Goal: Task Accomplishment & Management: Manage account settings

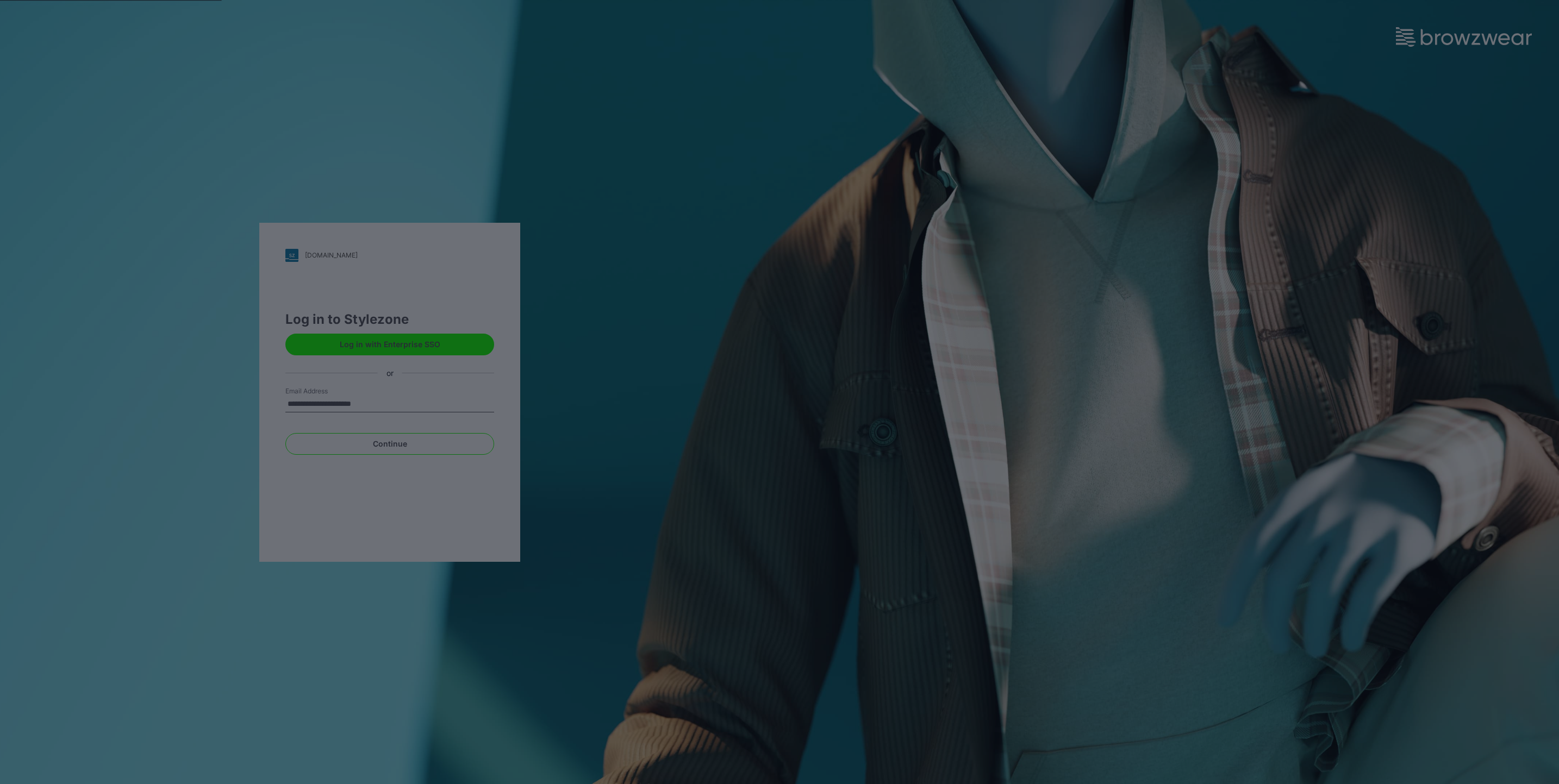
click at [687, 341] on div at bounding box center [779, 392] width 1559 height 784
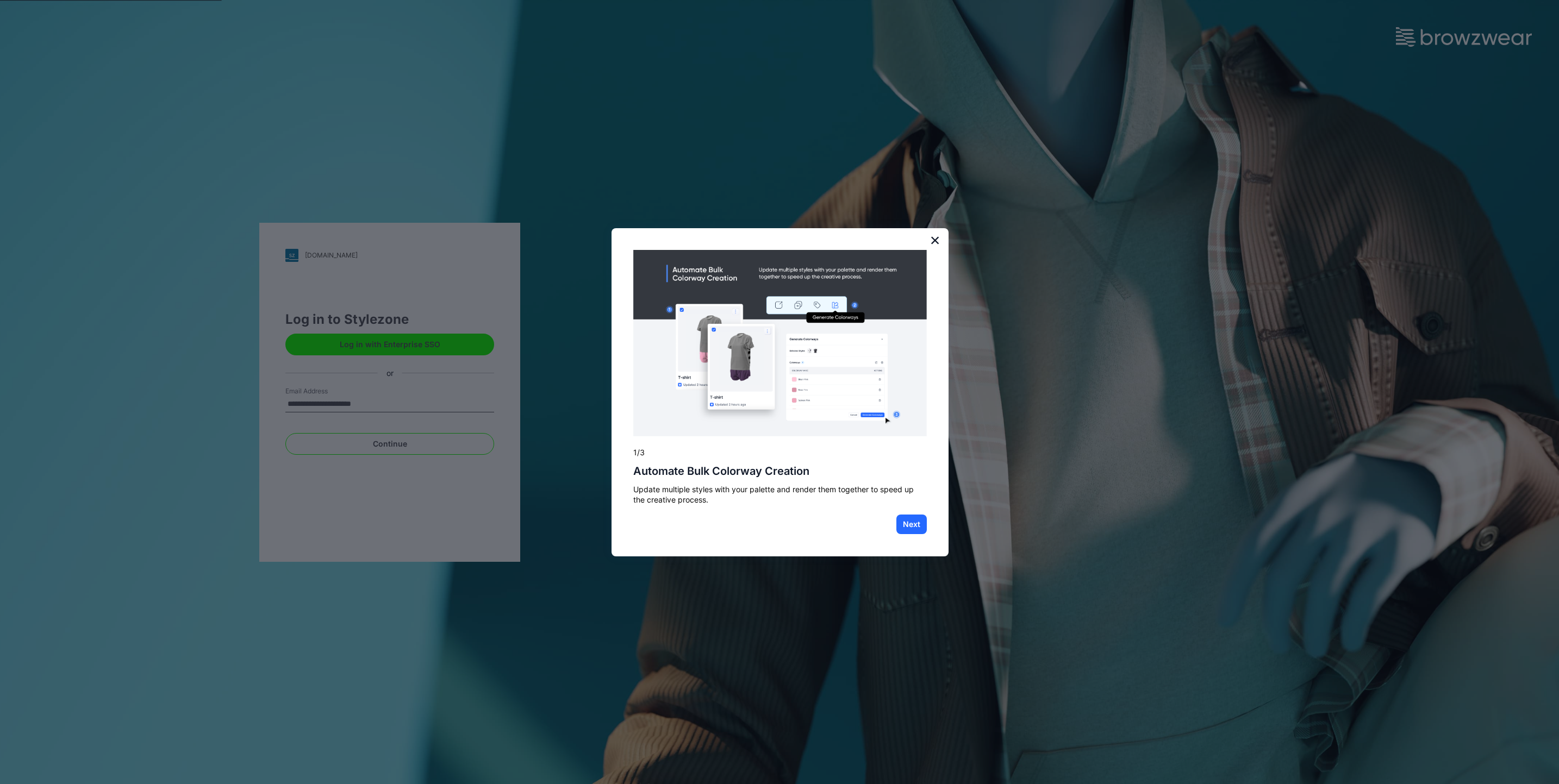
click at [932, 241] on button "×" at bounding box center [935, 240] width 11 height 17
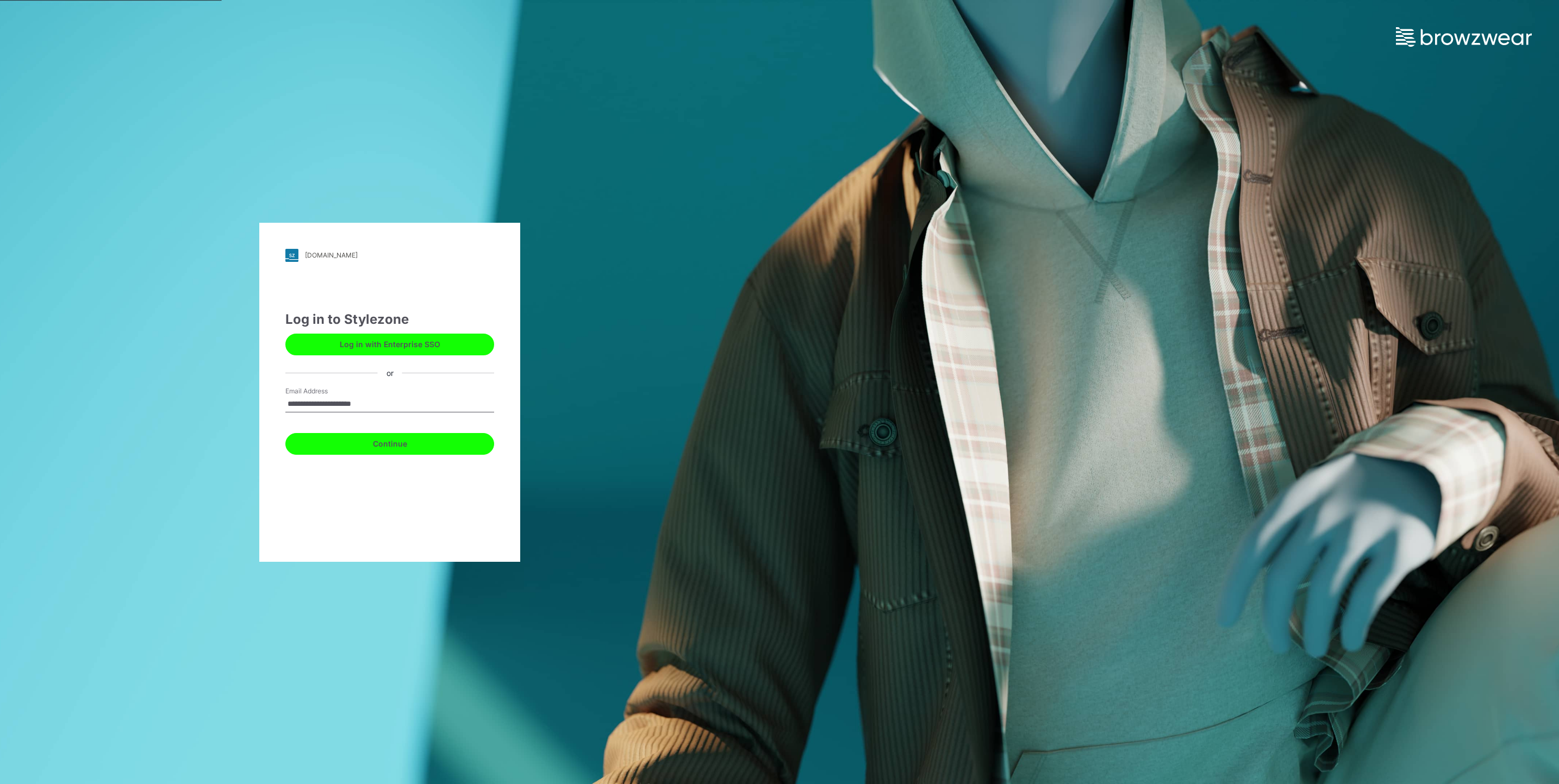
click at [369, 445] on button "Continue" at bounding box center [390, 444] width 209 height 22
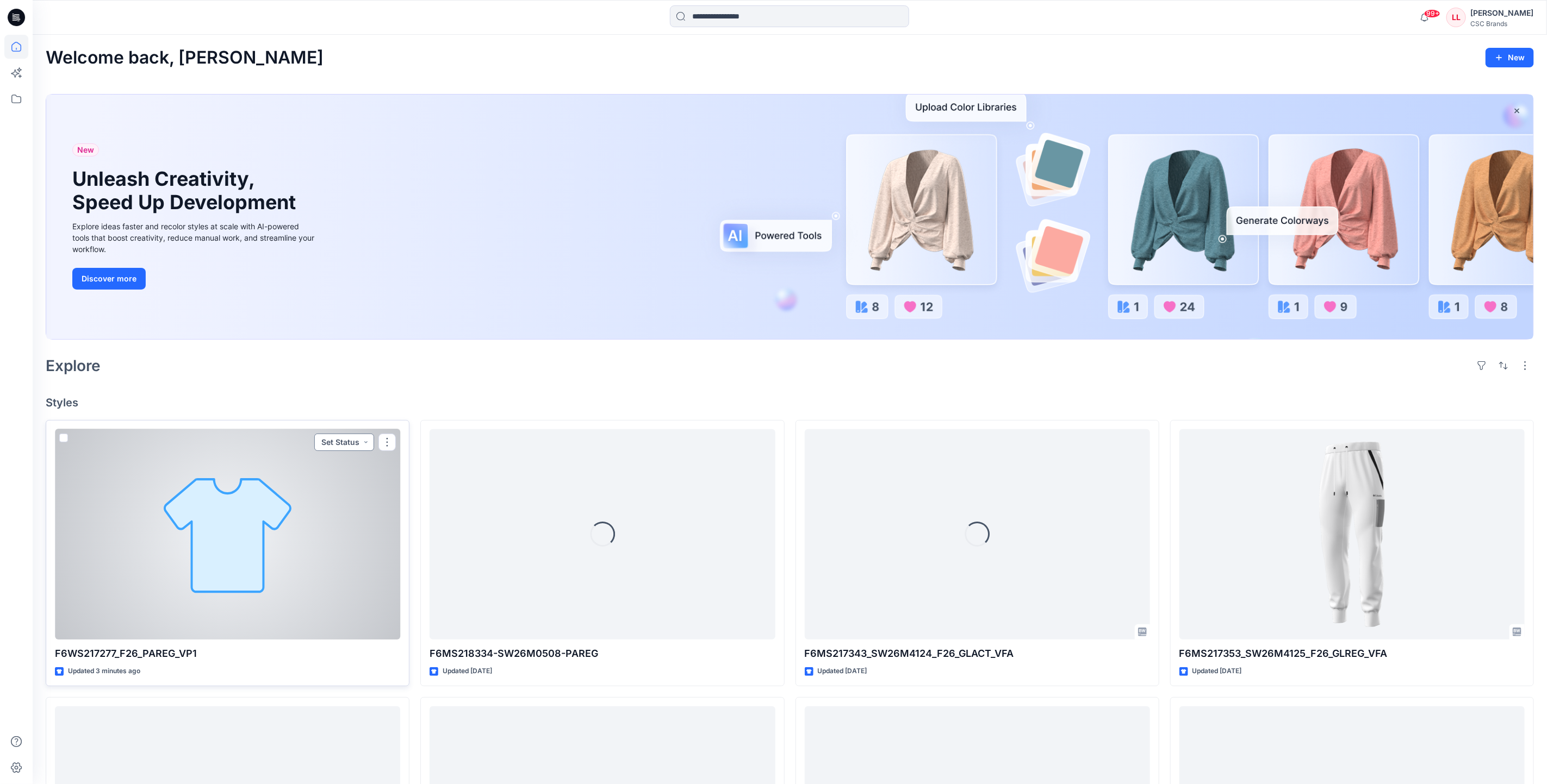
click at [364, 444] on button "Set Status" at bounding box center [344, 442] width 60 height 17
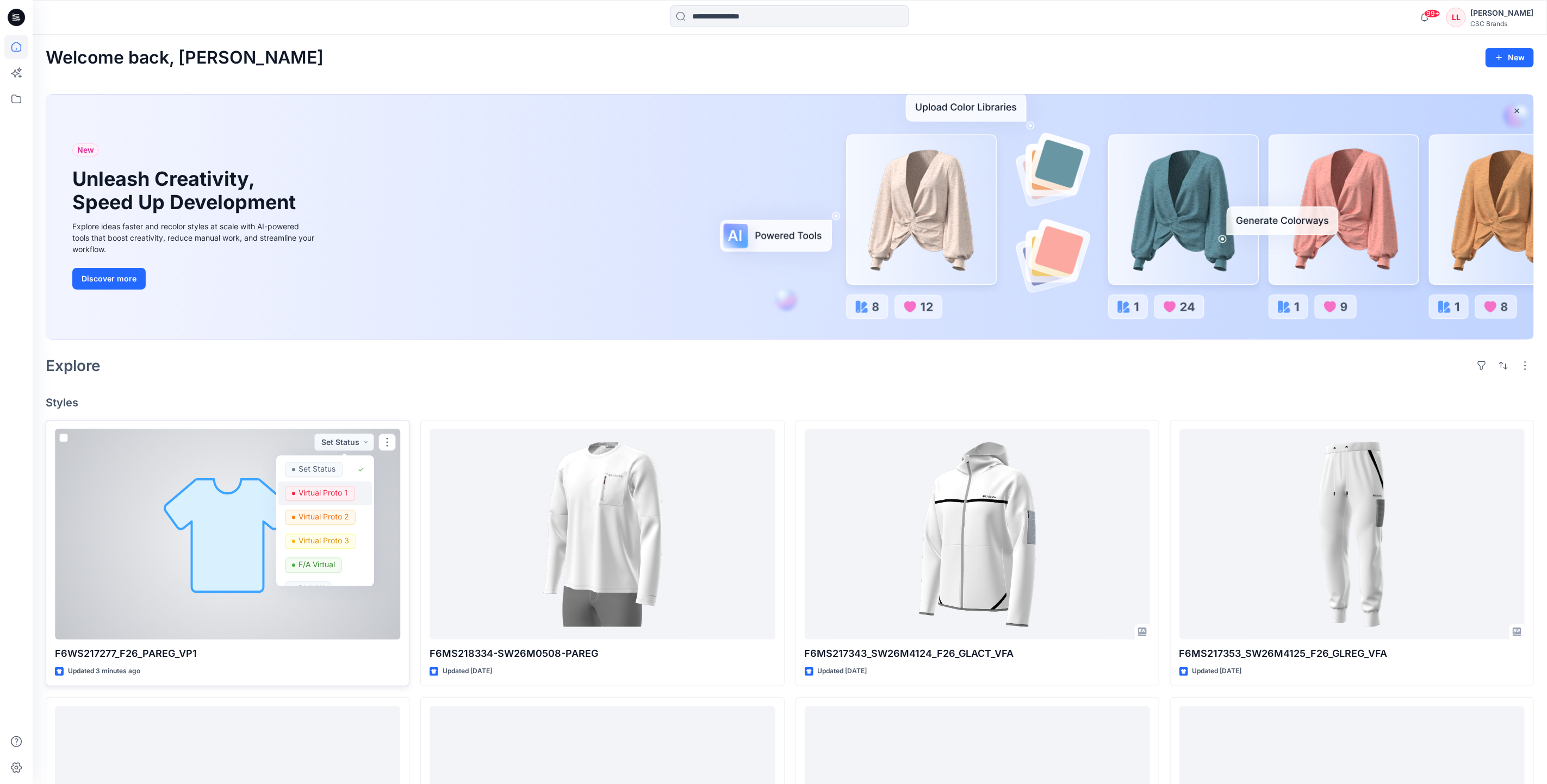
click at [345, 499] on p "Virtual Proto 1" at bounding box center [323, 493] width 49 height 14
click at [340, 495] on div at bounding box center [227, 535] width 345 height 211
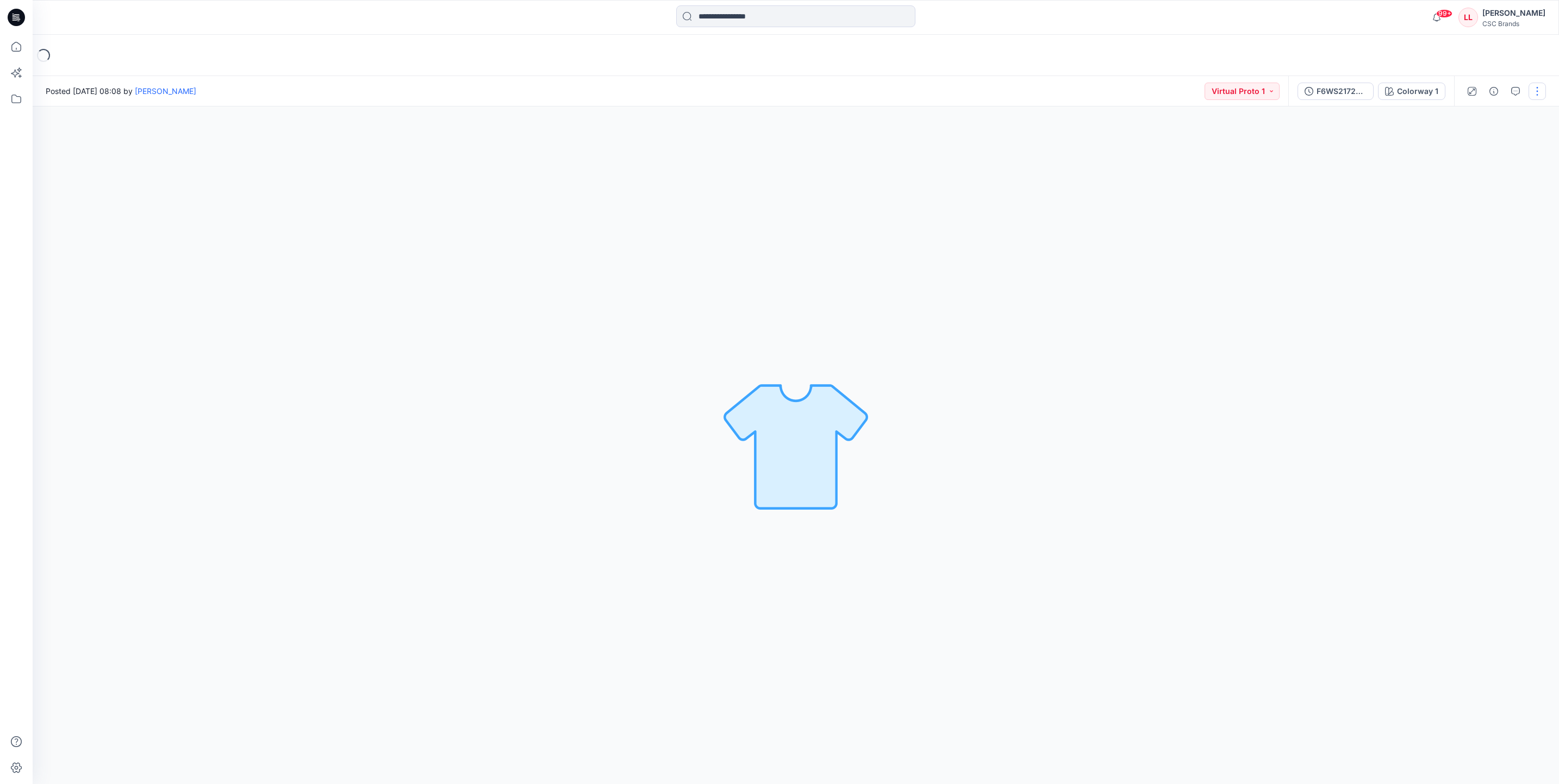
click at [1538, 98] on button "button" at bounding box center [1537, 91] width 17 height 17
click at [1233, 229] on div "Colorway 1 Loading... Material Properties Loading..." at bounding box center [796, 446] width 1526 height 678
click at [1527, 92] on div at bounding box center [1504, 91] width 100 height 31
click at [1531, 95] on button "button" at bounding box center [1537, 91] width 17 height 17
click at [1481, 160] on span "Add Colorways" at bounding box center [1481, 167] width 84 height 20
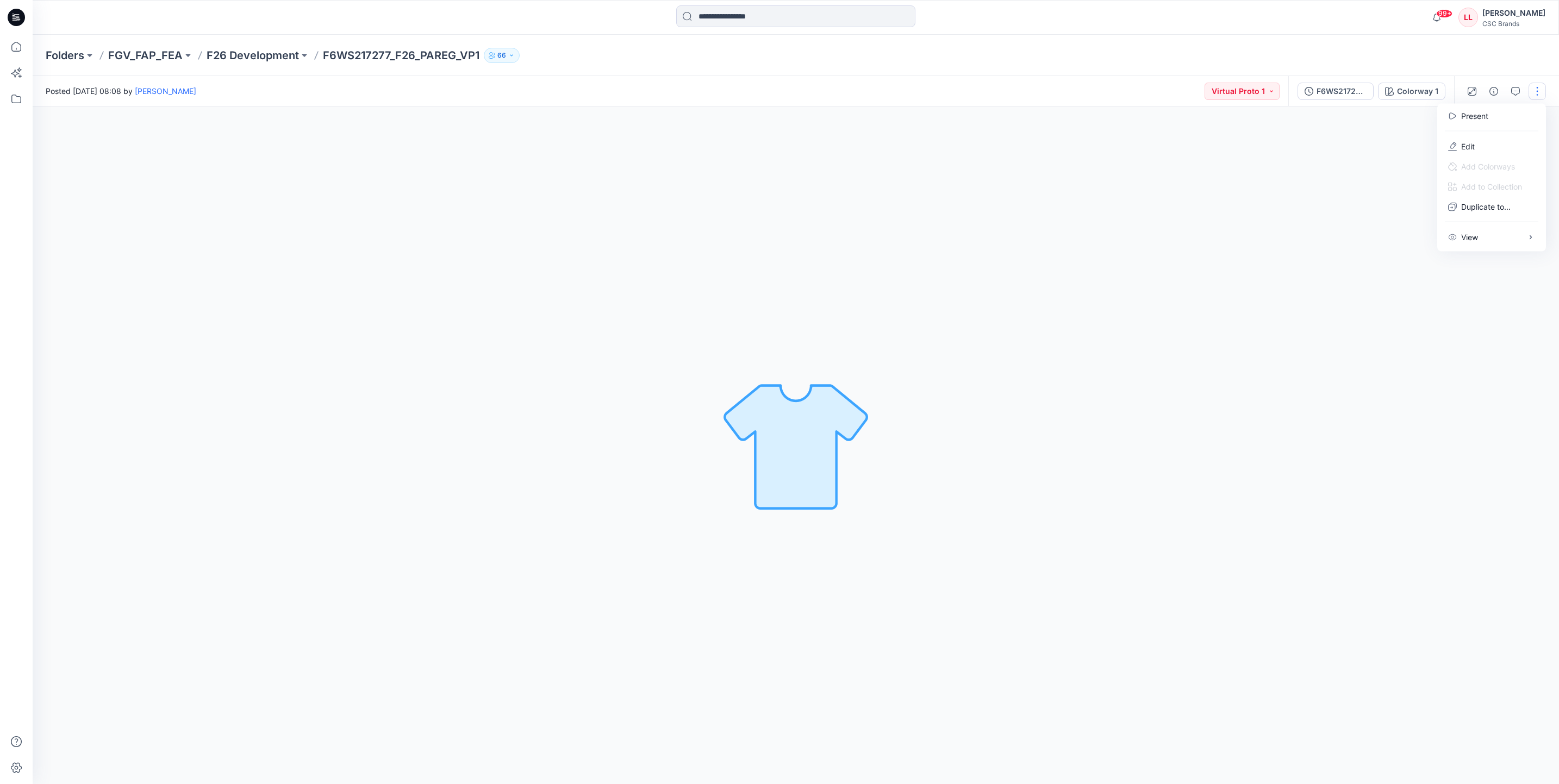
click at [1479, 157] on span "Add Colorways" at bounding box center [1481, 167] width 84 height 20
click at [1469, 150] on p "Edit" at bounding box center [1468, 147] width 14 height 11
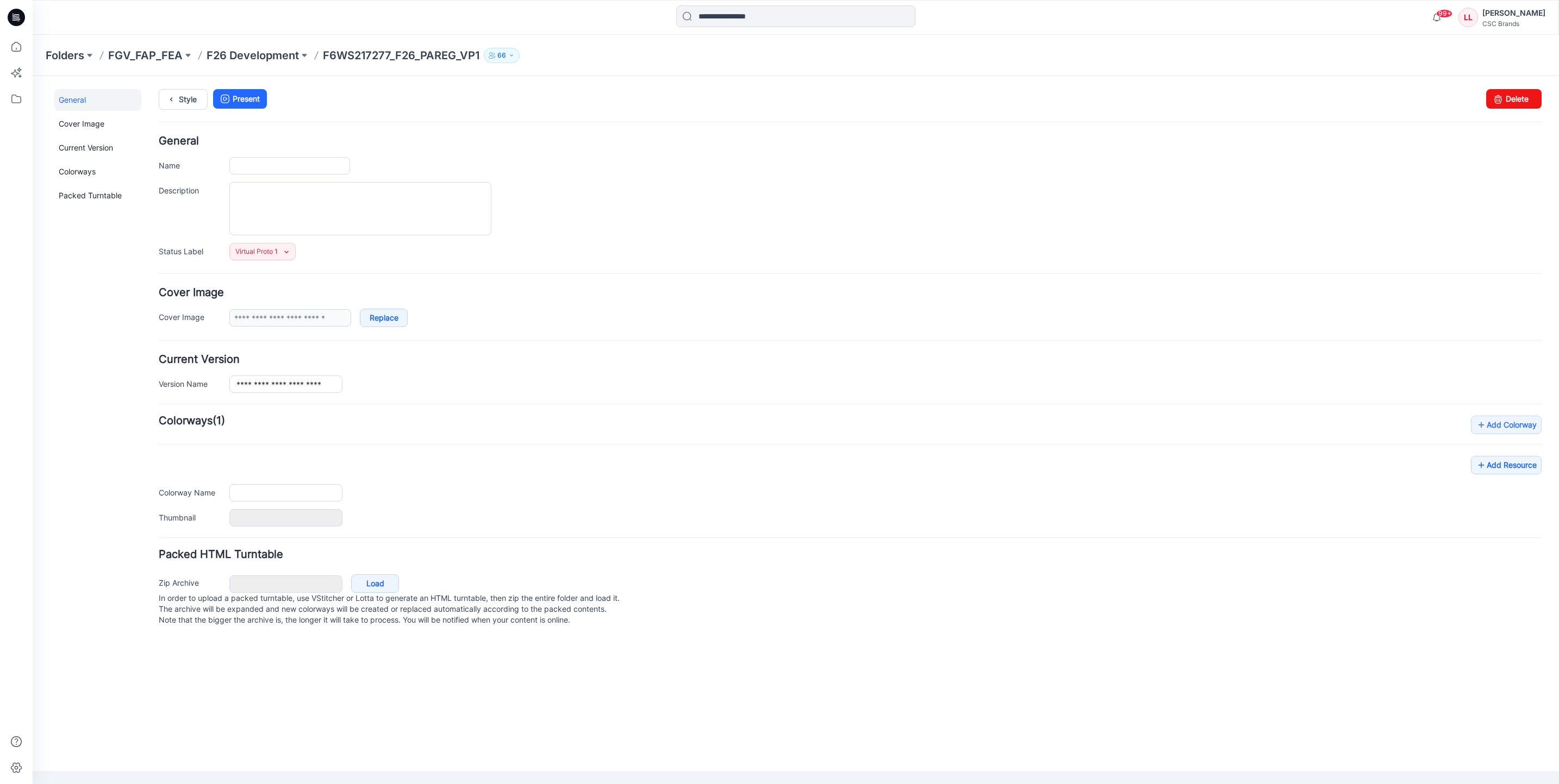
type input "**********"
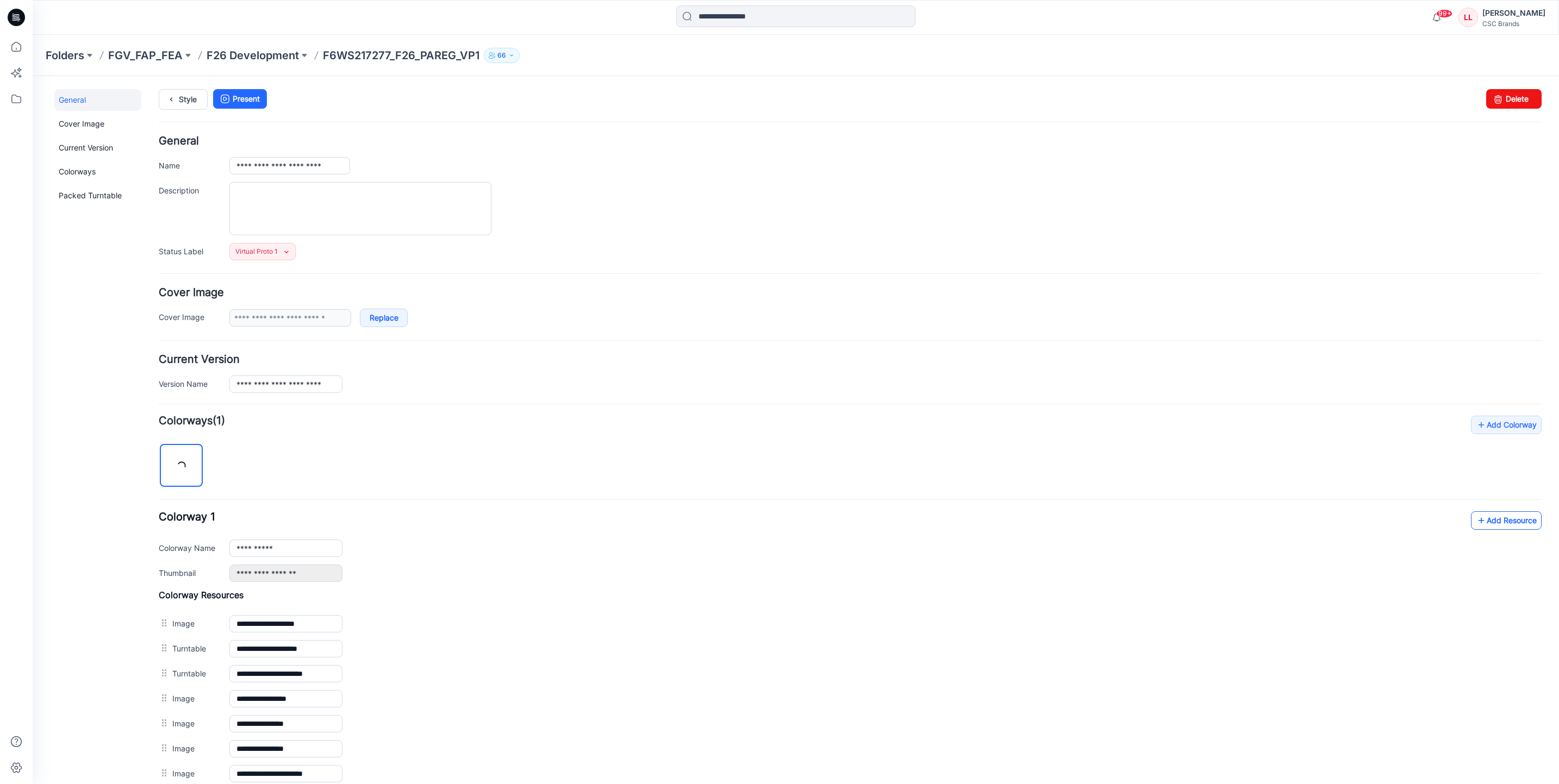
click at [1514, 527] on link "Add Resource" at bounding box center [1506, 521] width 71 height 19
click at [10, 63] on icon at bounding box center [16, 73] width 24 height 24
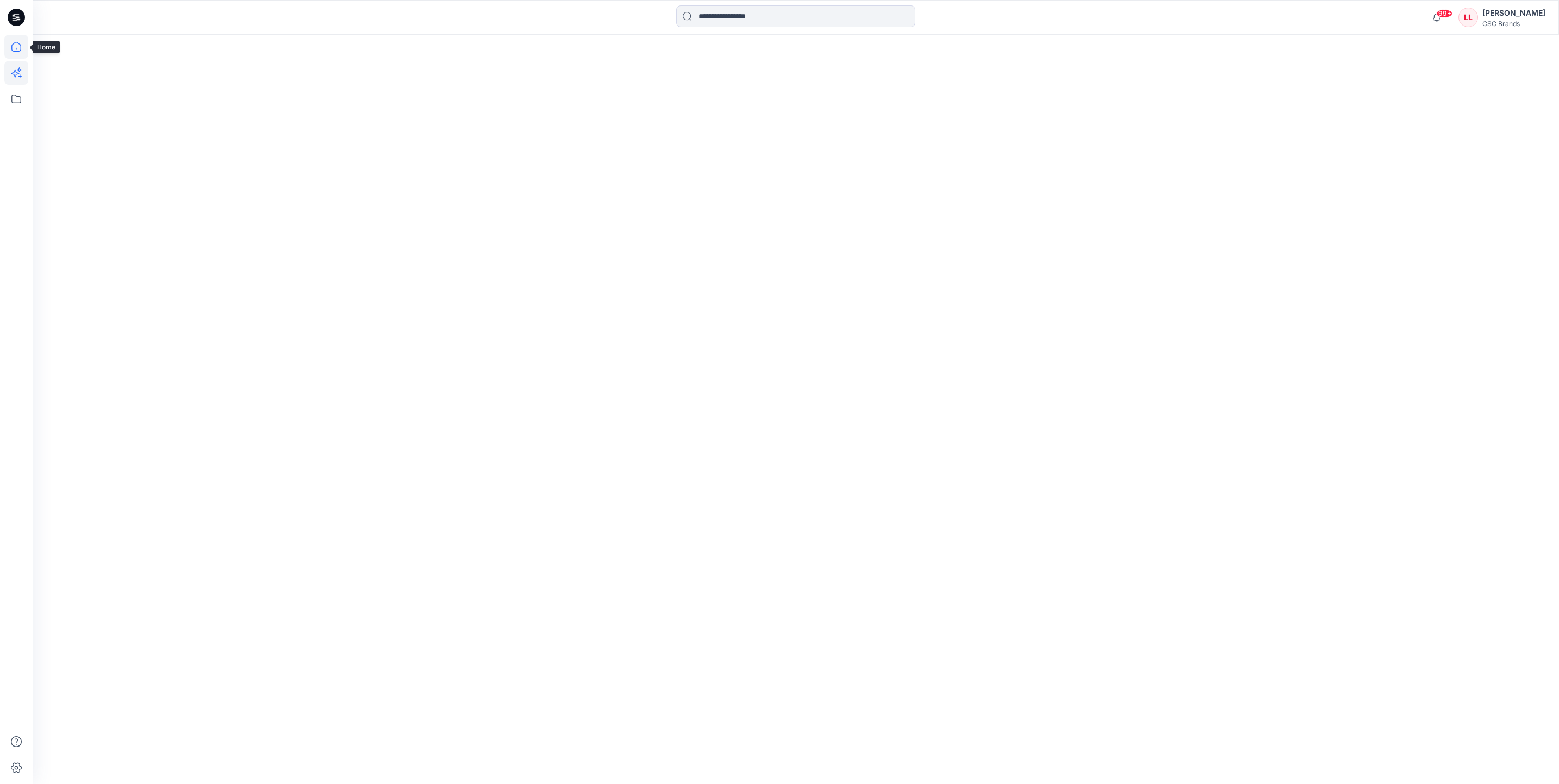
click at [17, 46] on icon at bounding box center [16, 47] width 24 height 24
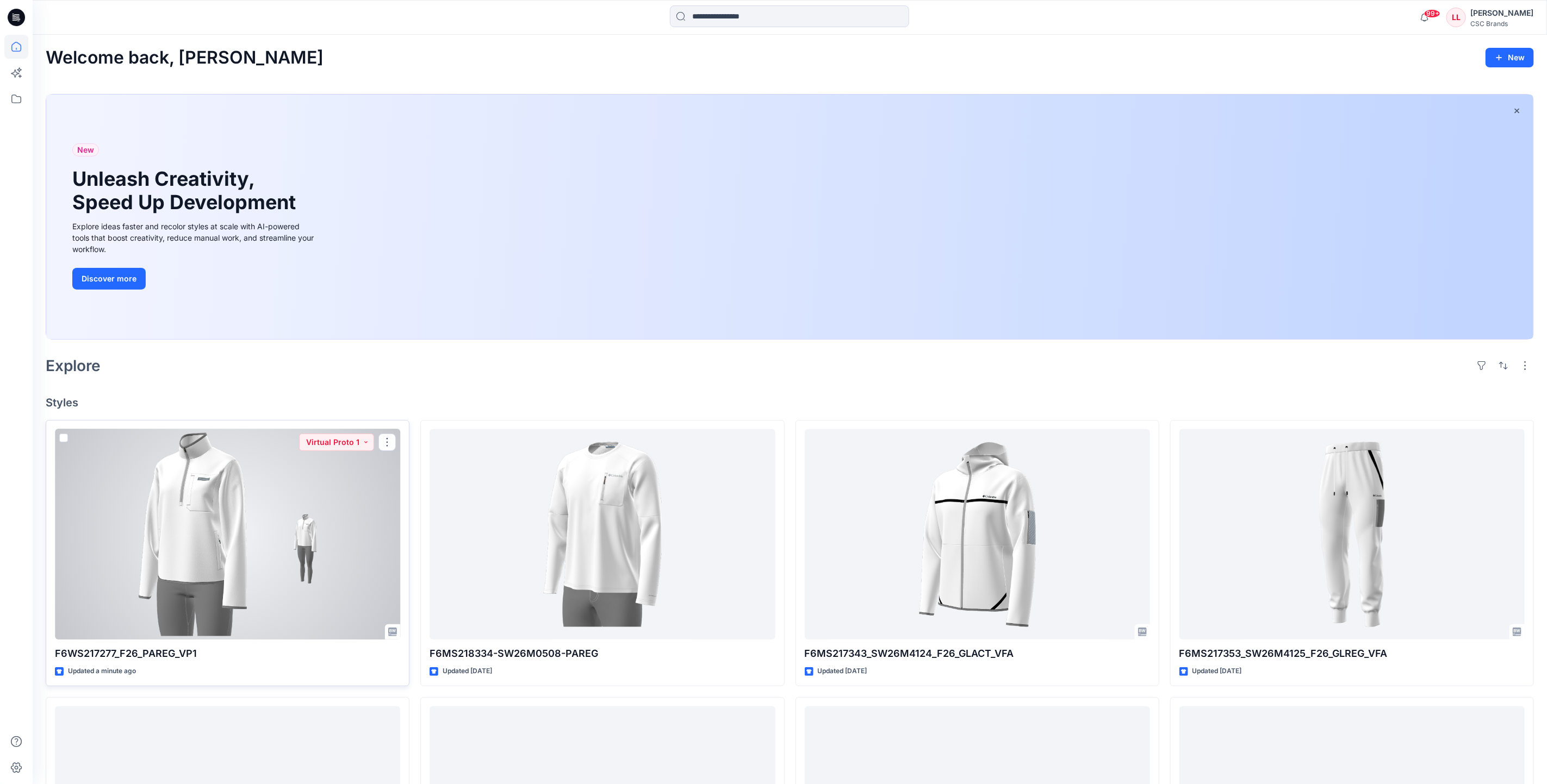
click at [350, 498] on div at bounding box center [227, 535] width 345 height 211
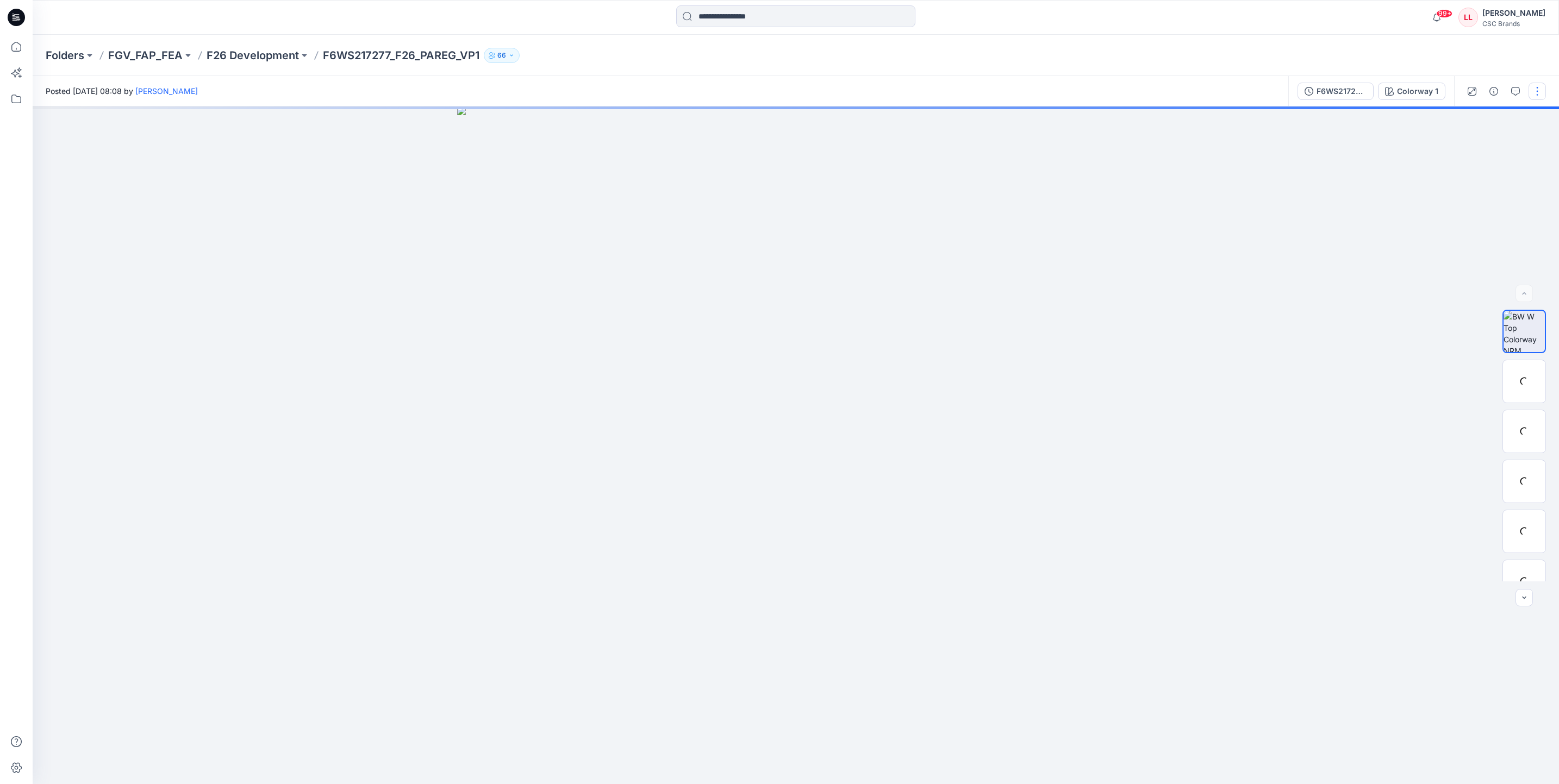
click at [1531, 92] on button "button" at bounding box center [1537, 91] width 17 height 17
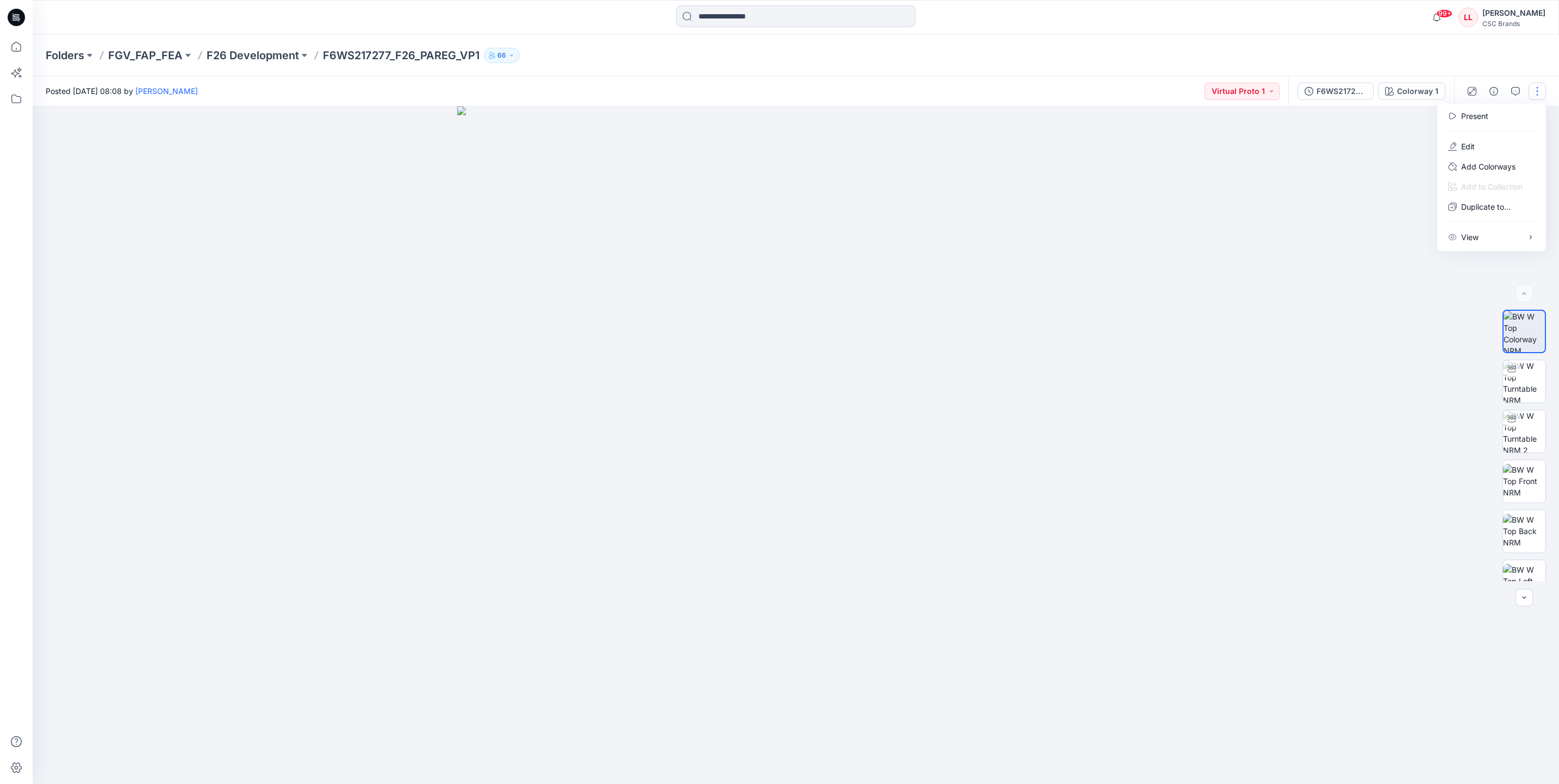
click at [1533, 38] on div "Folders FGV_FAP_FEA F26 Development F6WS217277_F26_PAREG_VP1 66" at bounding box center [796, 56] width 1526 height 41
click at [1533, 95] on button "button" at bounding box center [1537, 91] width 17 height 17
click at [1470, 145] on p "Edit" at bounding box center [1468, 147] width 14 height 11
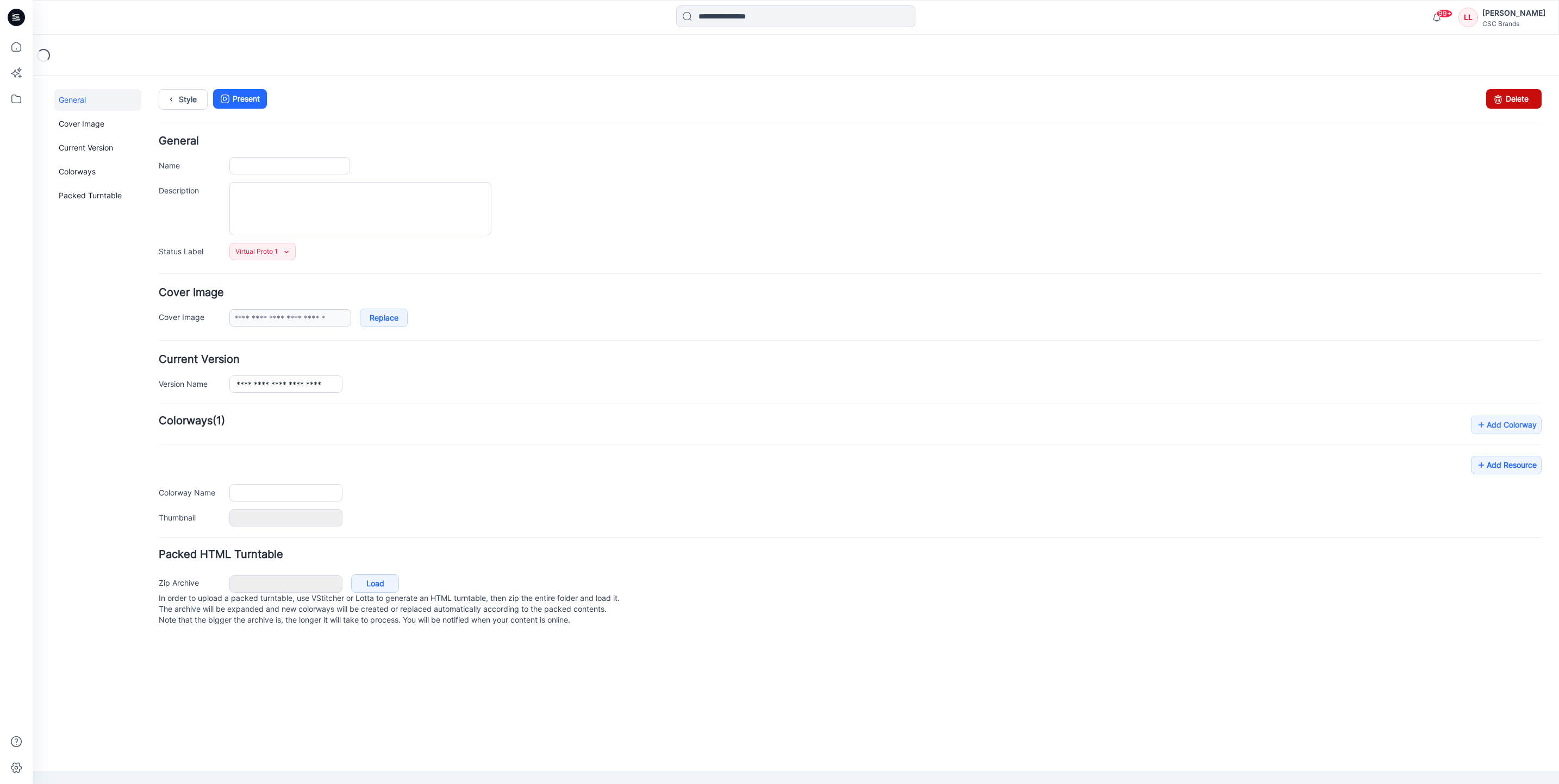
type input "**********"
click at [1496, 105] on link "Delete" at bounding box center [1514, 98] width 56 height 19
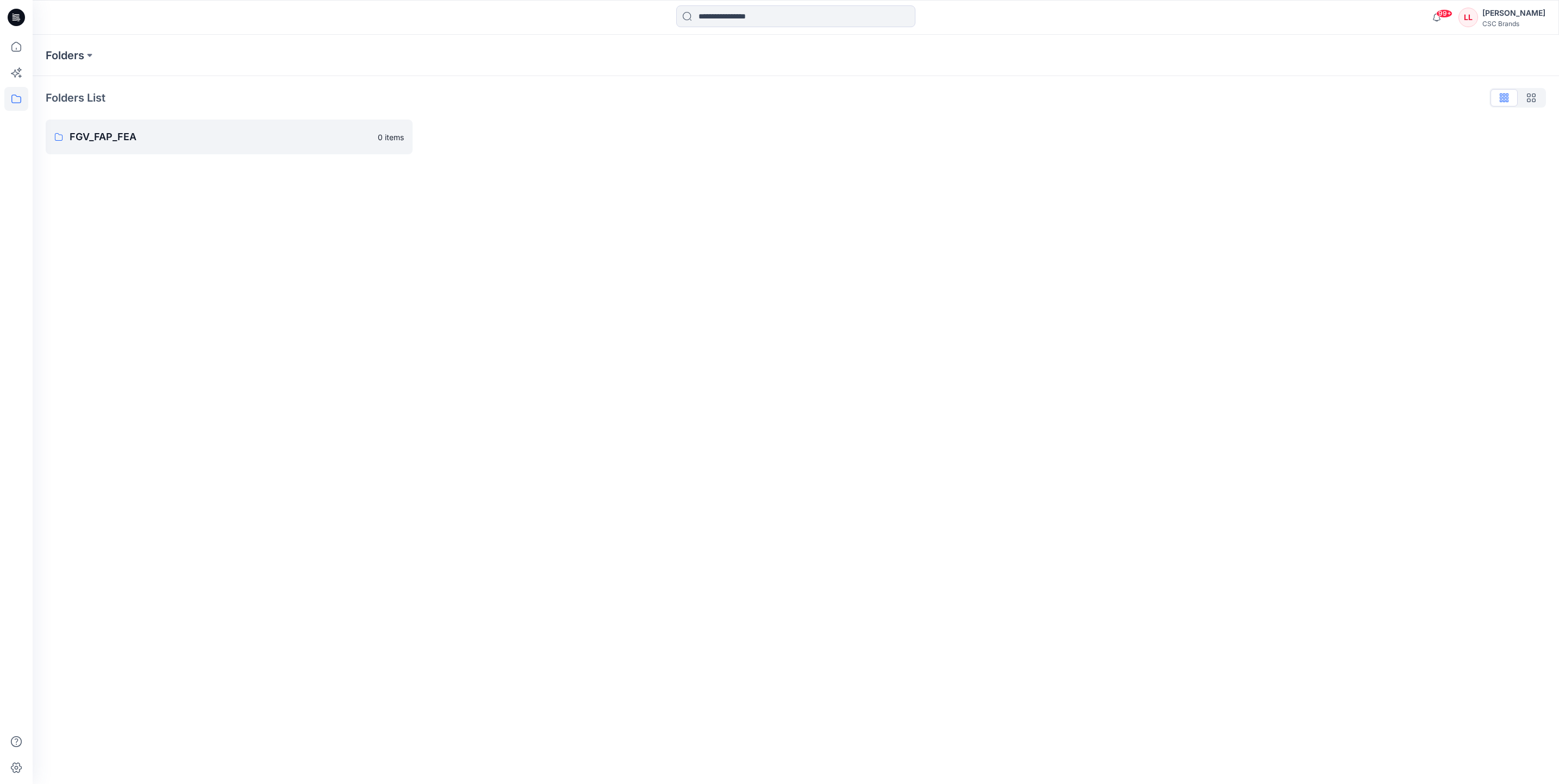
click at [1287, 68] on div "Folders" at bounding box center [796, 56] width 1526 height 41
click at [11, 43] on icon at bounding box center [16, 47] width 24 height 24
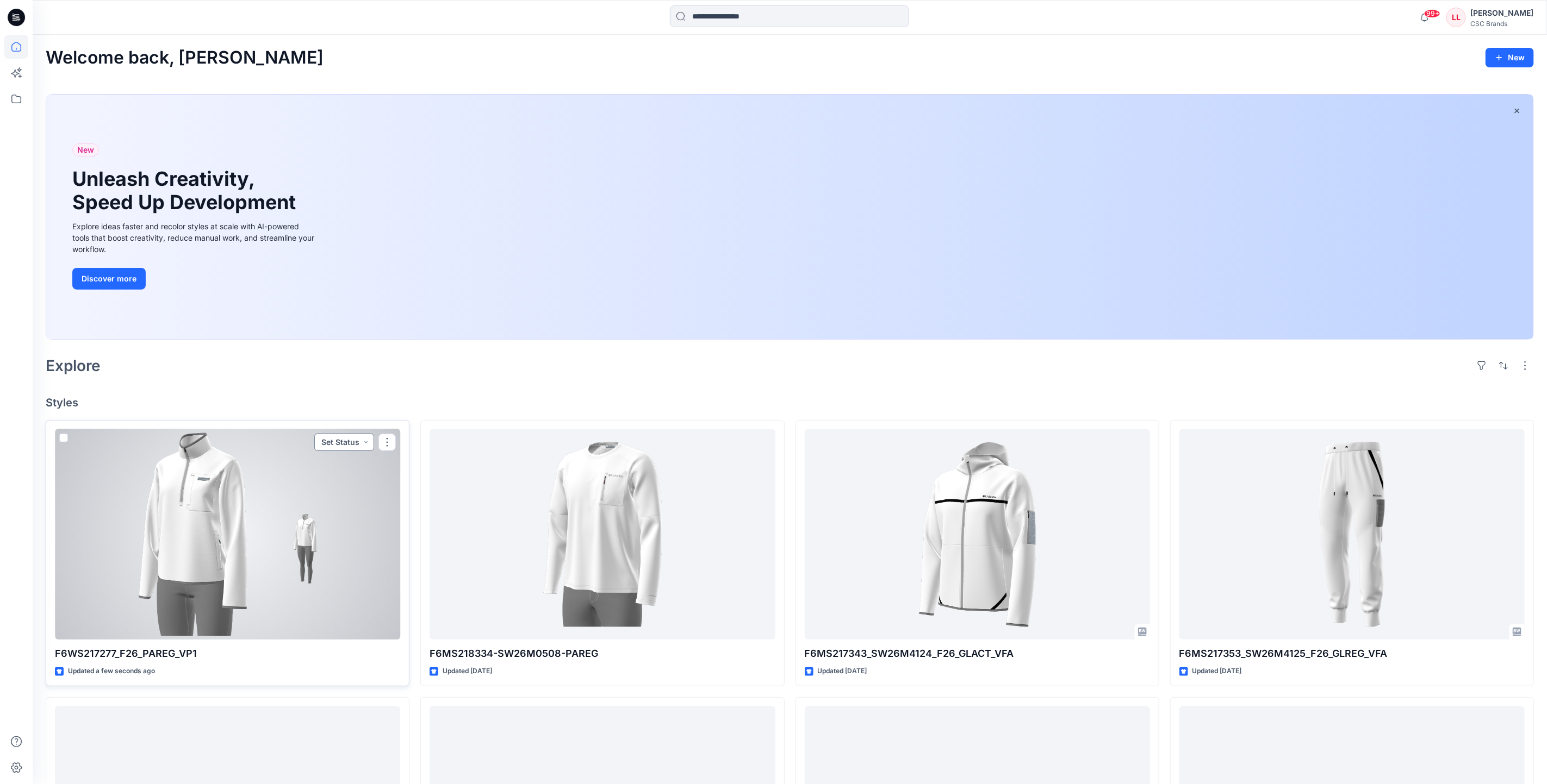
click at [348, 446] on button "Set Status" at bounding box center [344, 442] width 60 height 17
click at [343, 491] on p "Virtual Proto 1" at bounding box center [323, 493] width 49 height 14
click at [341, 532] on div at bounding box center [227, 535] width 345 height 211
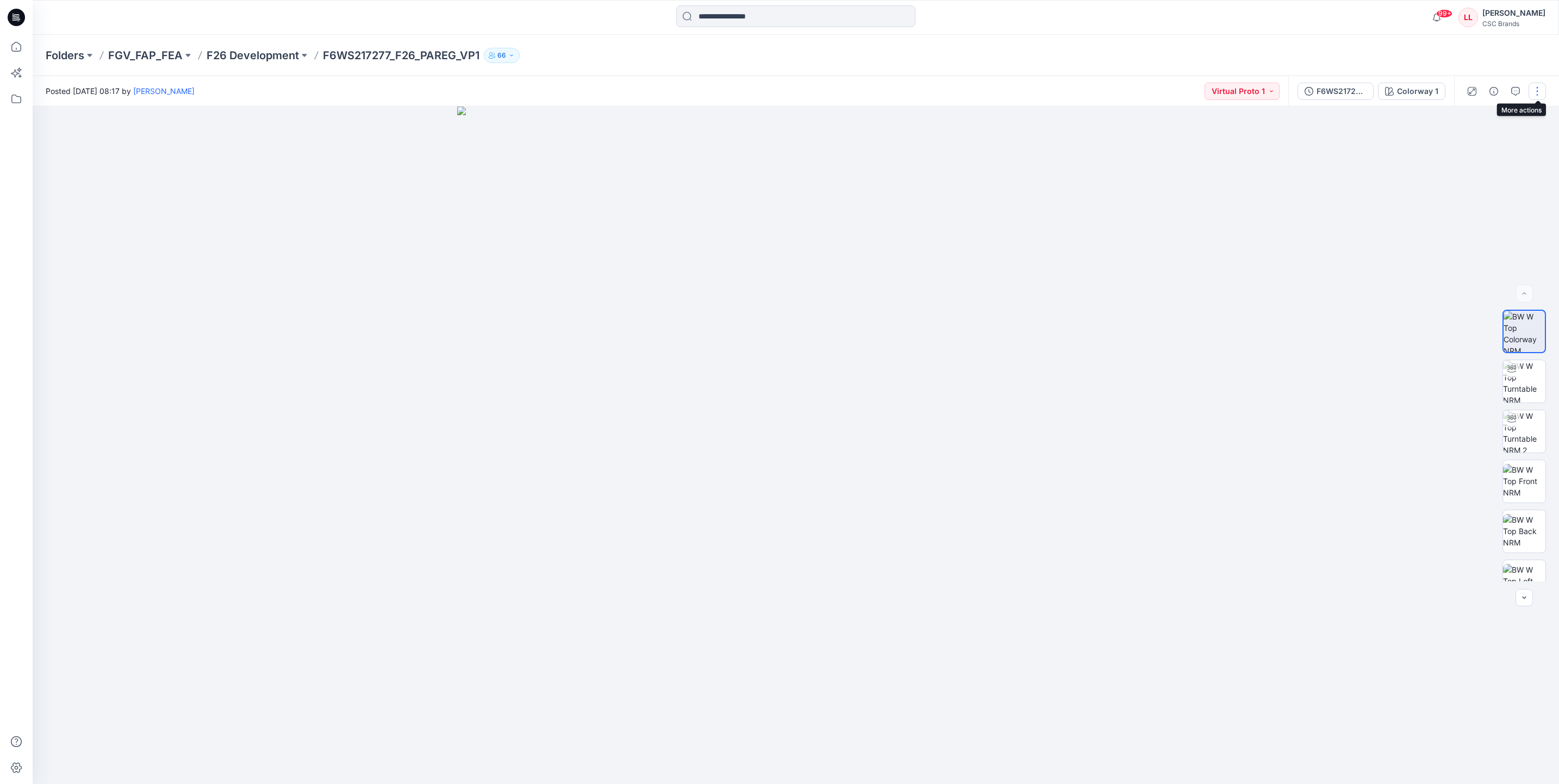
click at [1540, 95] on button "button" at bounding box center [1537, 91] width 17 height 17
click at [1484, 139] on button "Edit" at bounding box center [1491, 147] width 100 height 20
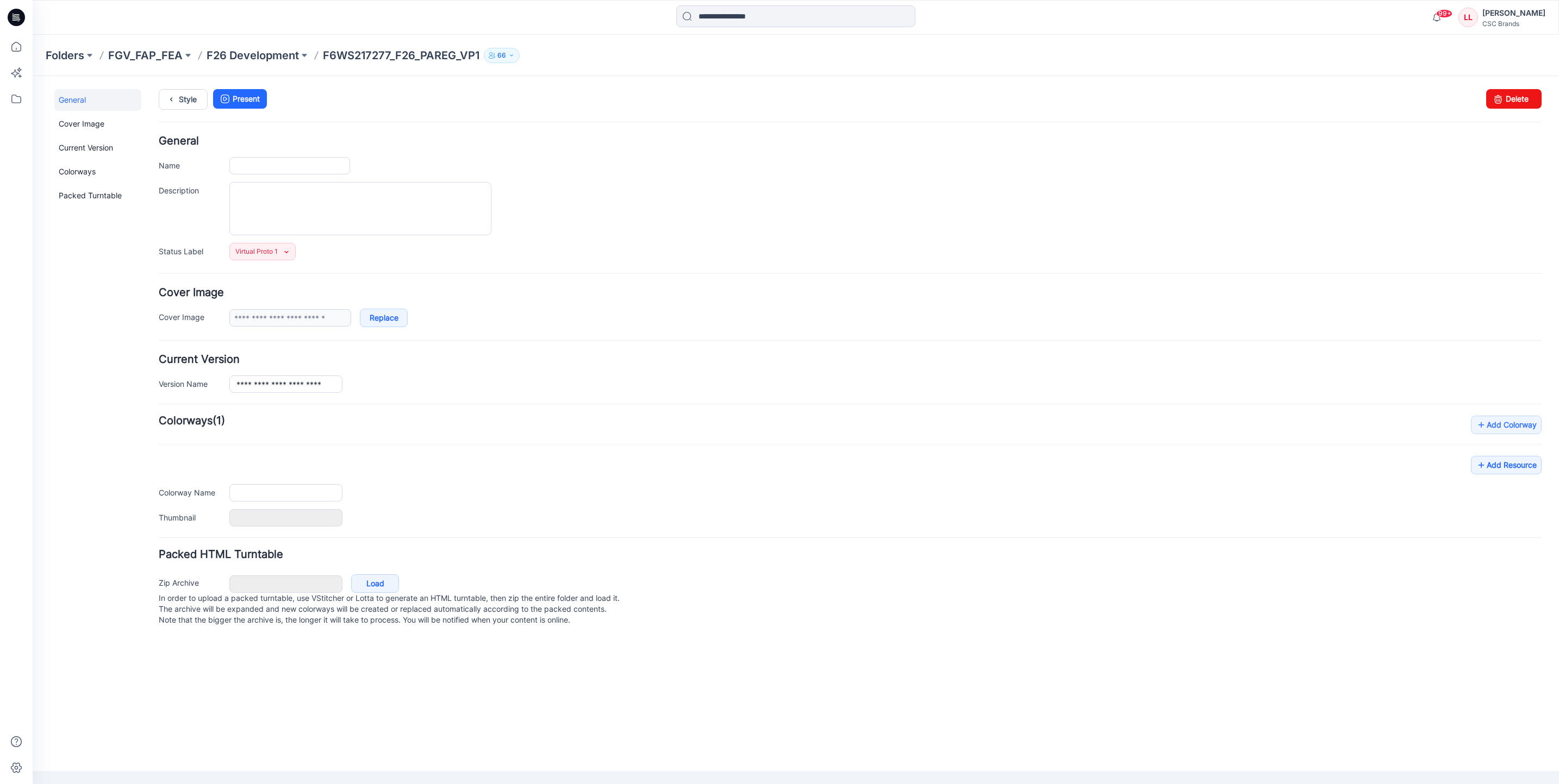
type input "**********"
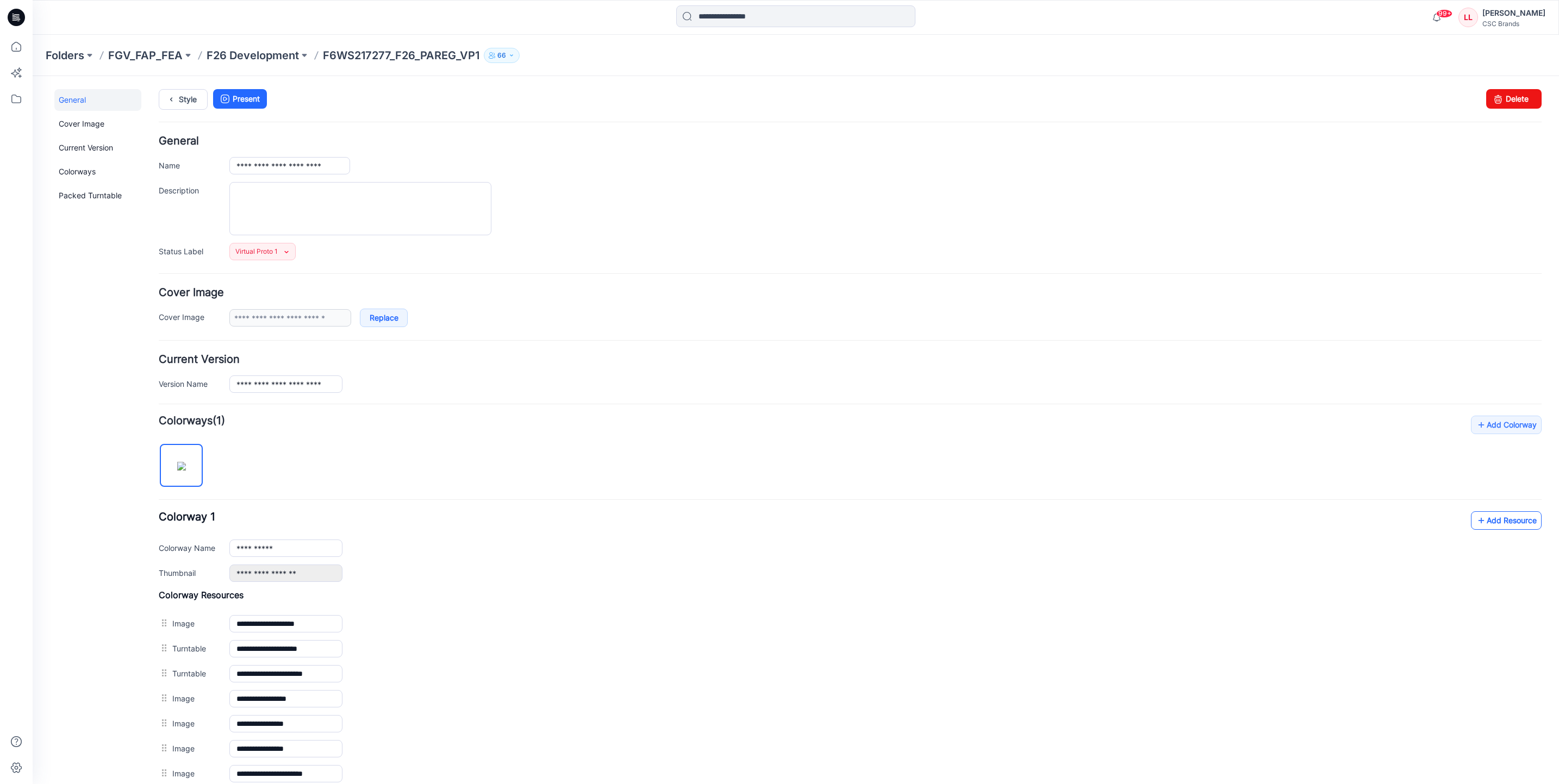
click at [1493, 527] on link "Add Resource" at bounding box center [1506, 521] width 71 height 19
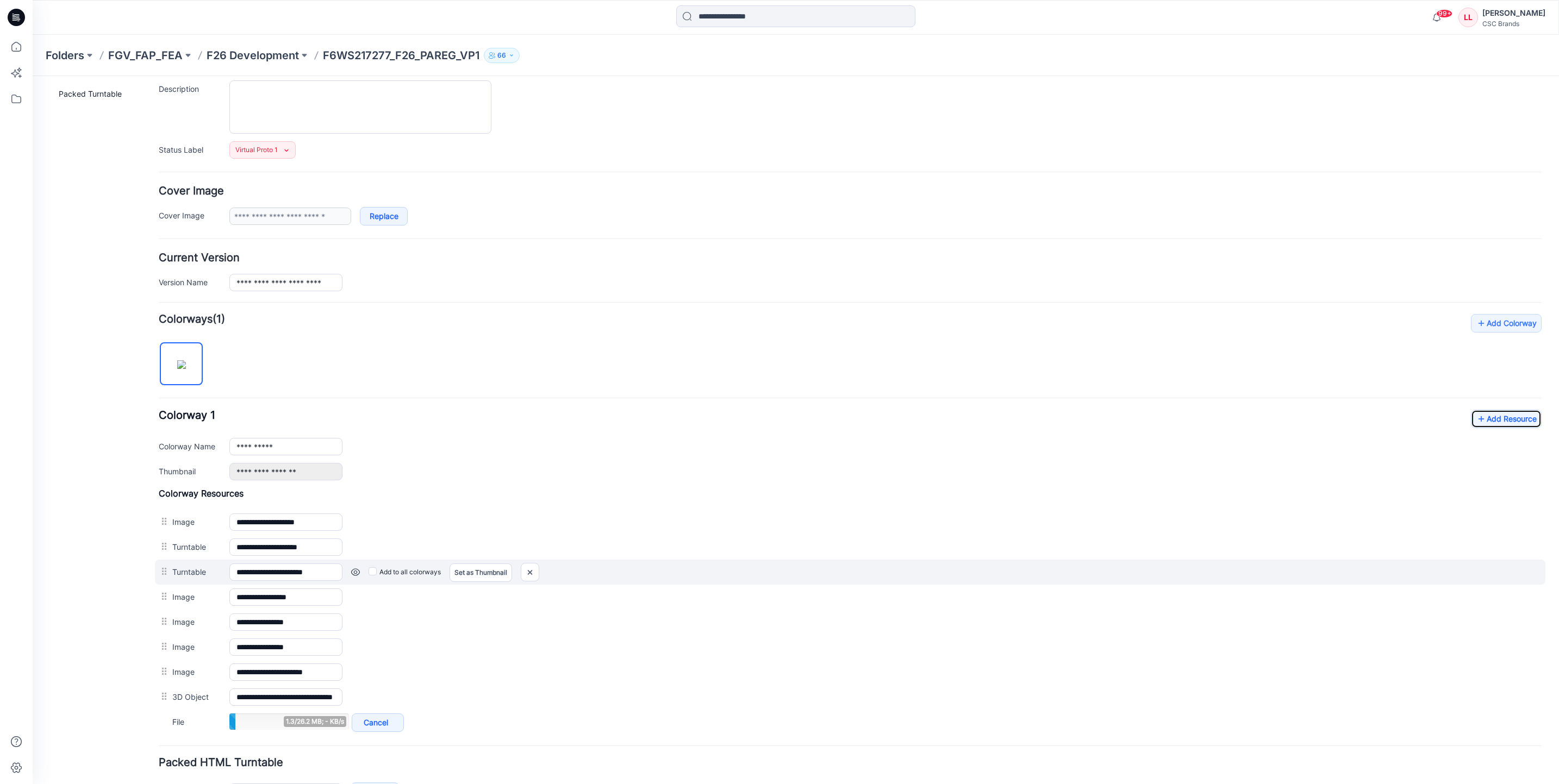
scroll to position [24, 0]
